Goal: Task Accomplishment & Management: Manage account settings

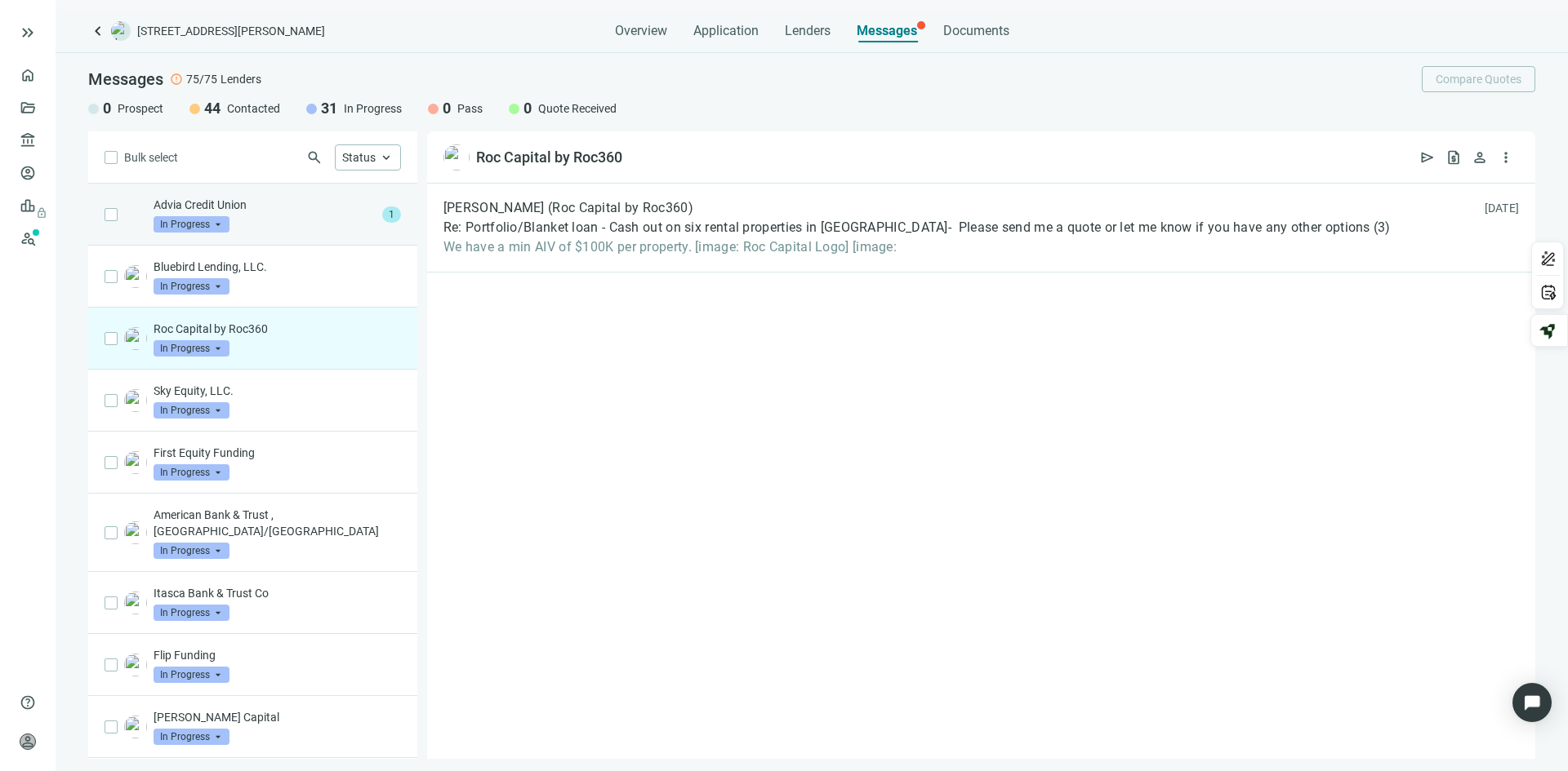
click at [278, 208] on p "Advia Credit Union" at bounding box center [265, 205] width 222 height 17
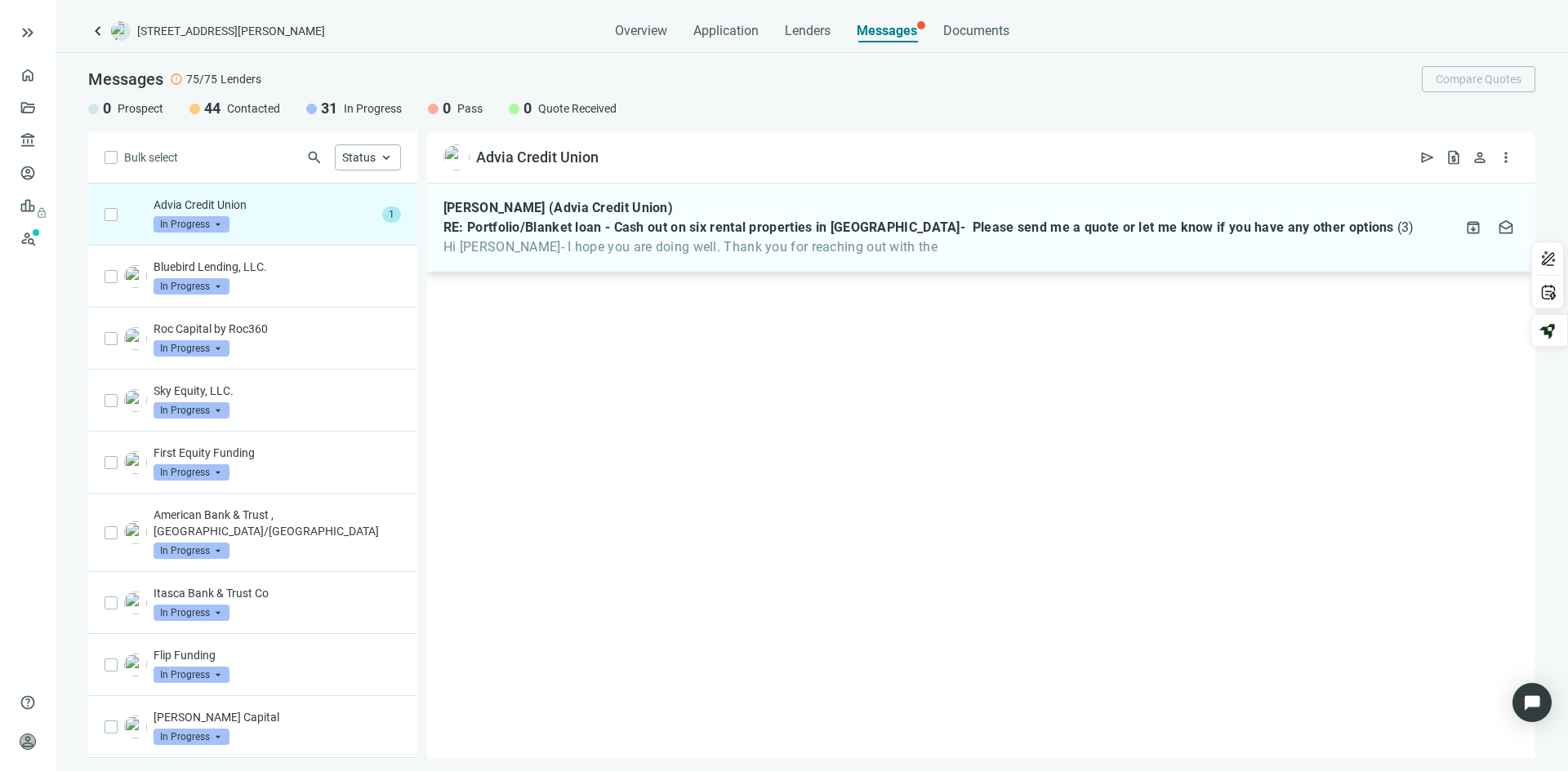
click at [606, 226] on span "RE: Portfolio/Blanket loan - Cash out on six rental properties in [GEOGRAPHIC_D…" at bounding box center [918, 227] width 951 height 17
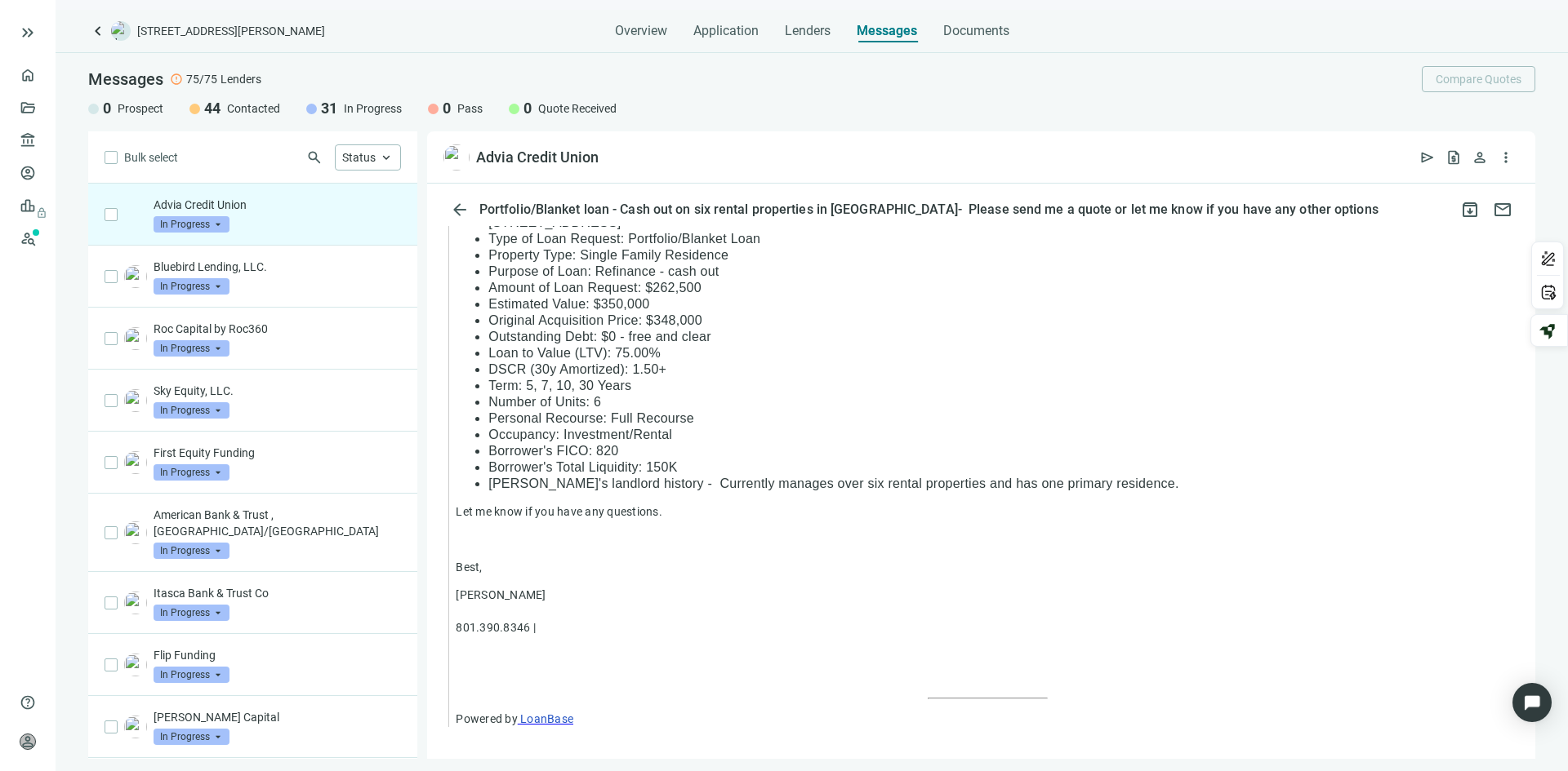
scroll to position [1407, 0]
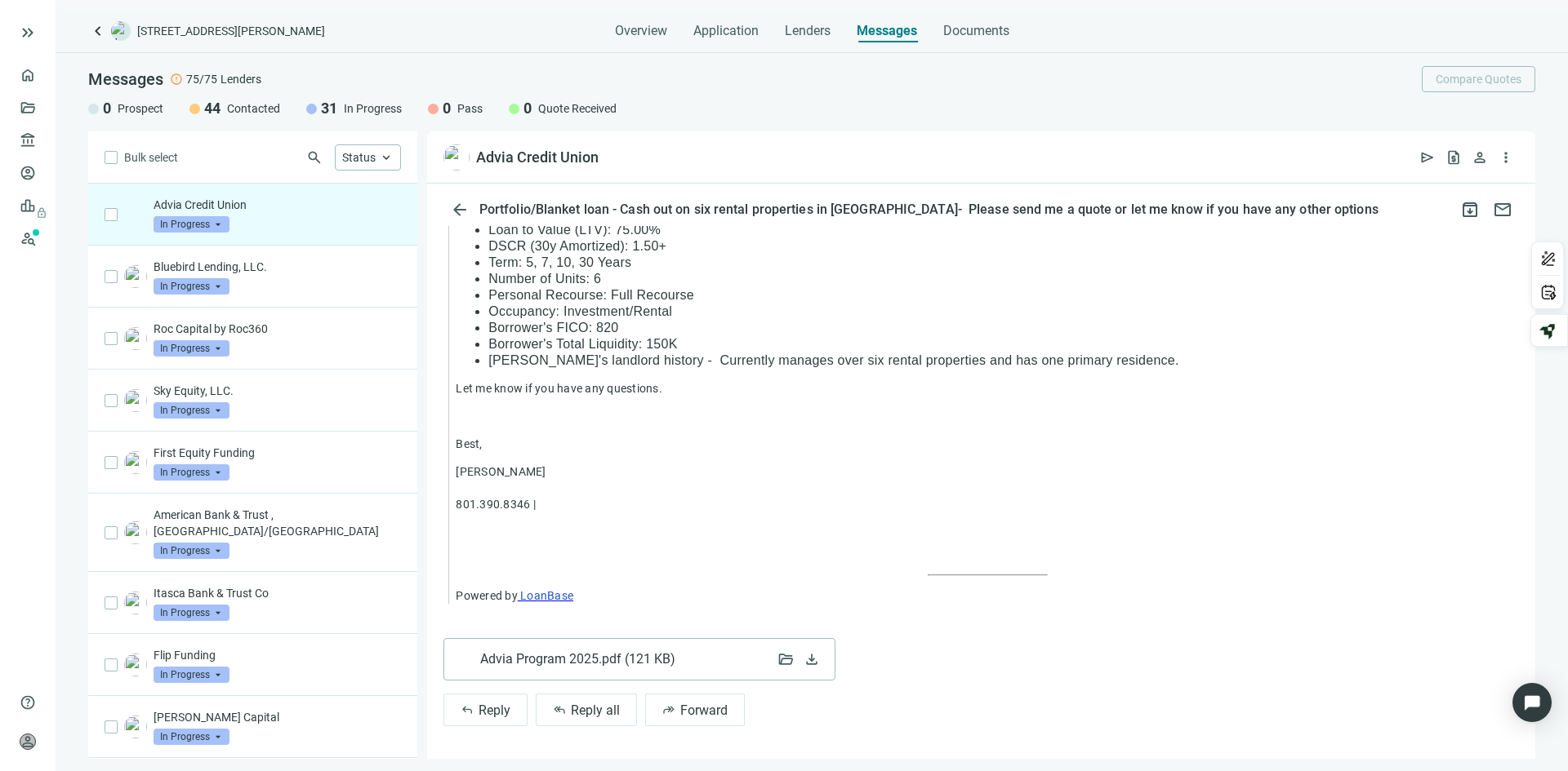
click at [552, 661] on span "Advia Program 2025.pdf ( 121 KB )" at bounding box center [577, 660] width 194 height 17
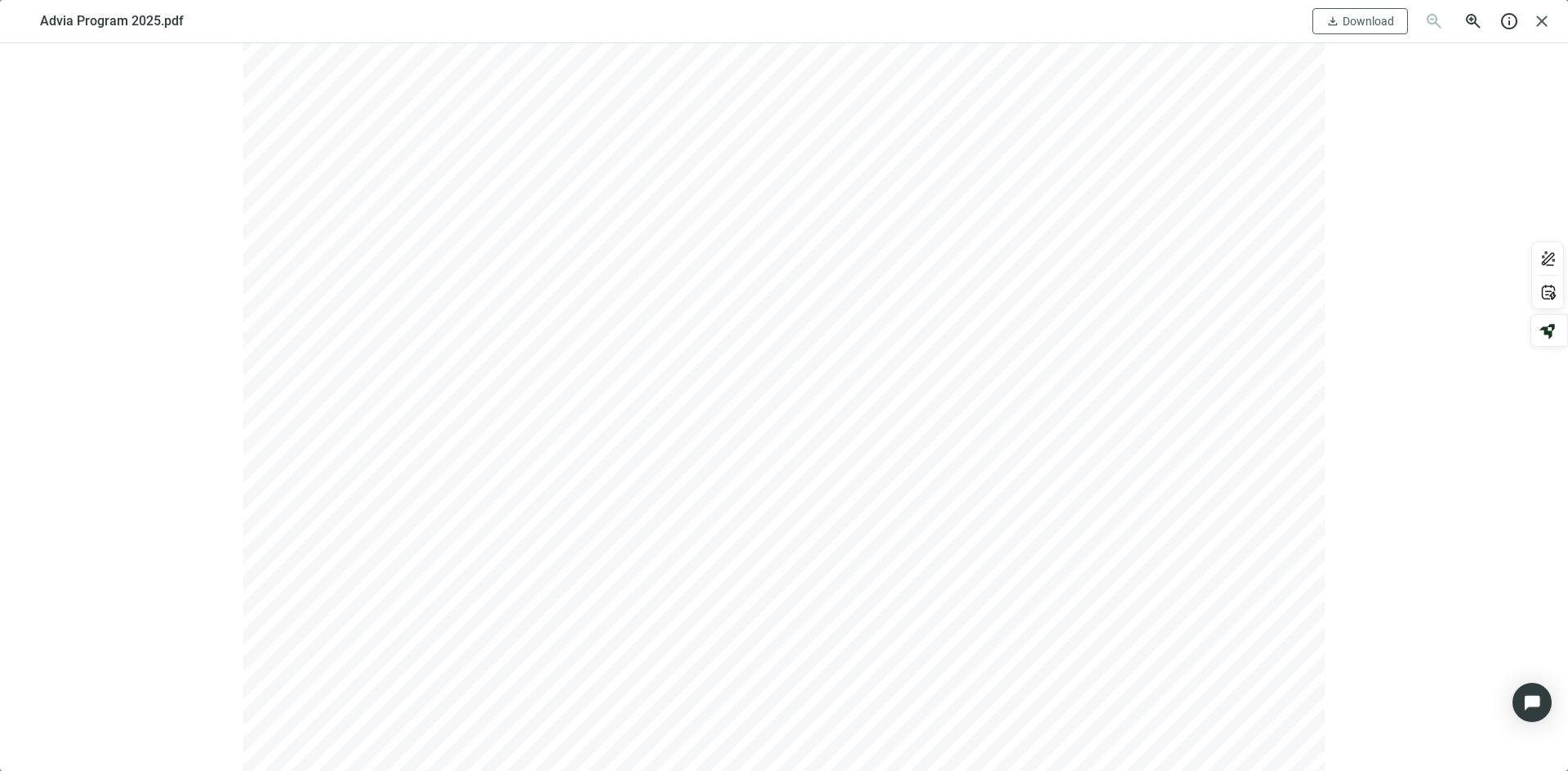
scroll to position [0, 0]
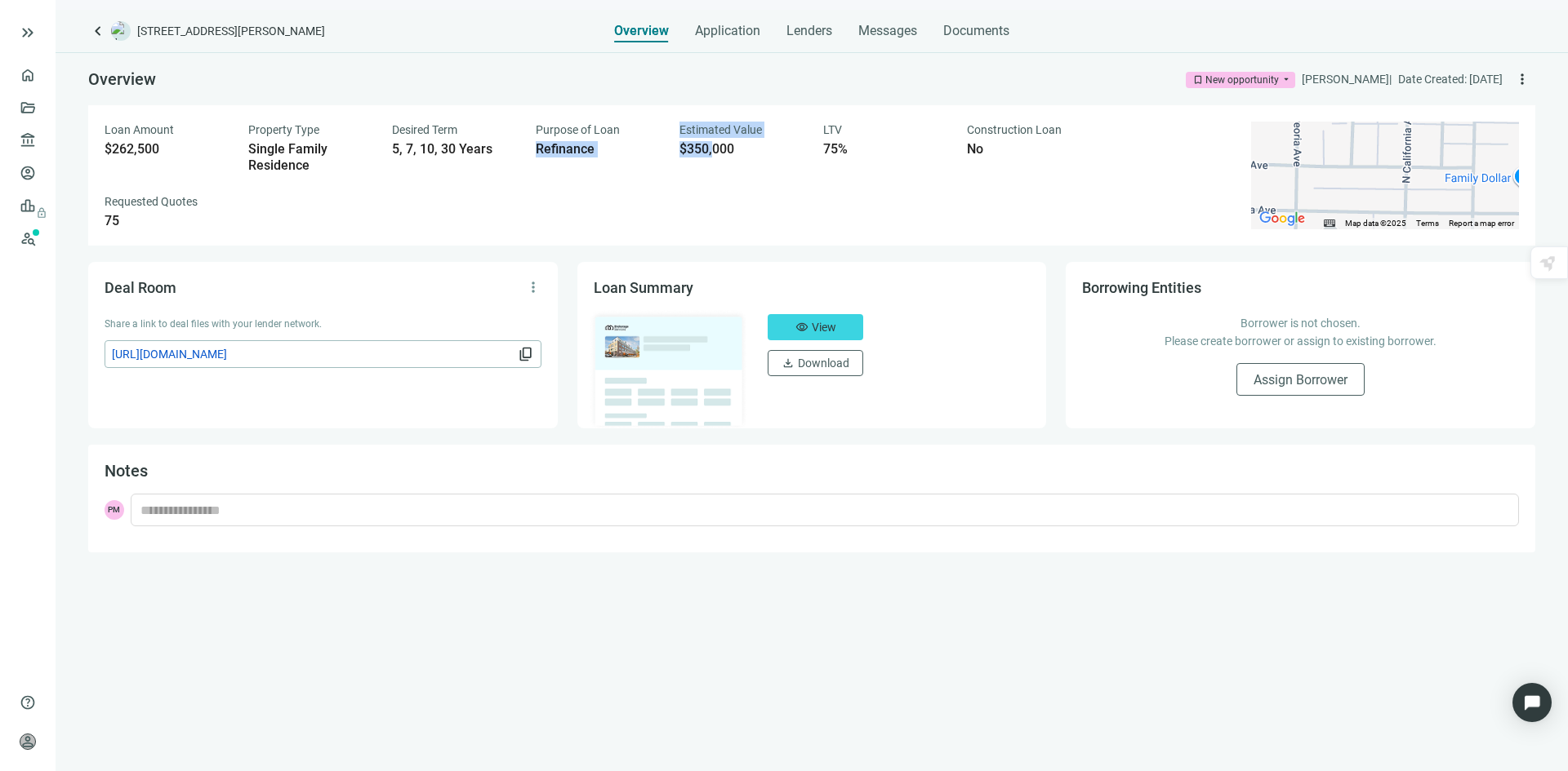
drag, startPoint x: 705, startPoint y: 160, endPoint x: 717, endPoint y: 165, distance: 13.0
click at [714, 164] on div "Loan Amount $262,500 Property Type Single Family Residence Desired Term 5, 7, 1…" at bounding box center [668, 175] width 1127 height 108
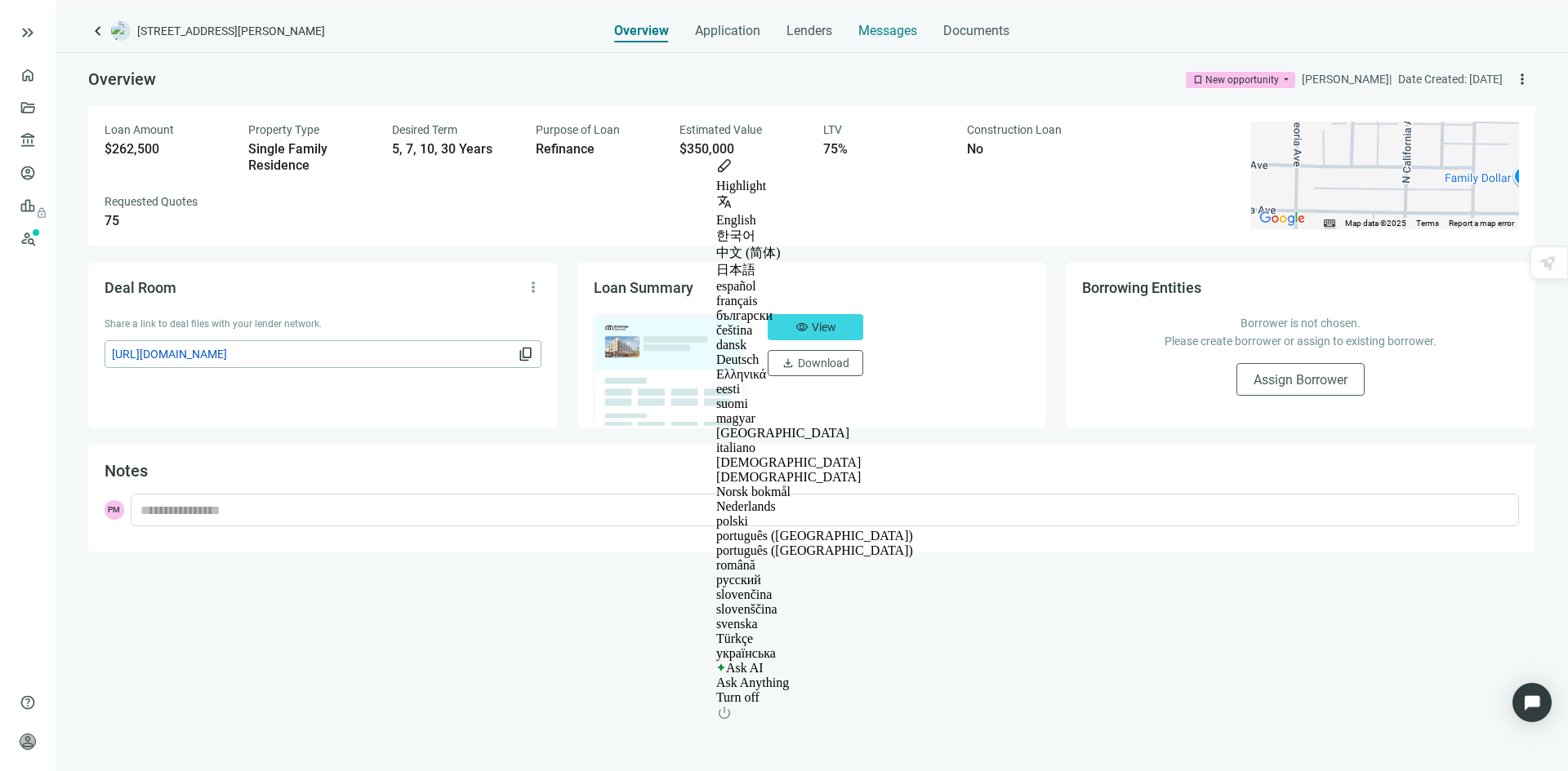
click at [902, 21] on div "Messages" at bounding box center [887, 26] width 59 height 33
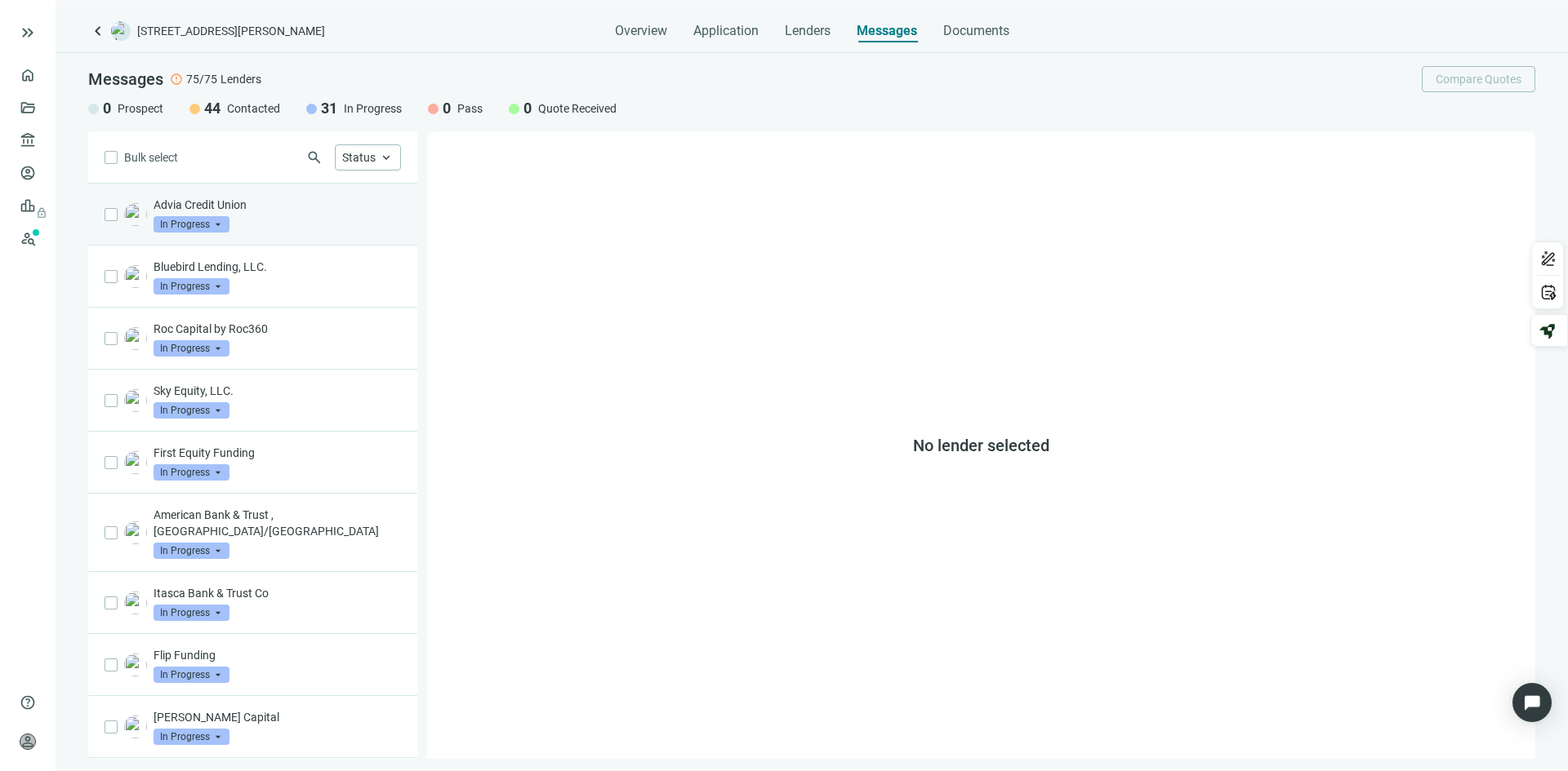
click at [291, 218] on div "Advia Credit Union In Progress arrow_drop_down" at bounding box center [277, 214] width 247 height 36
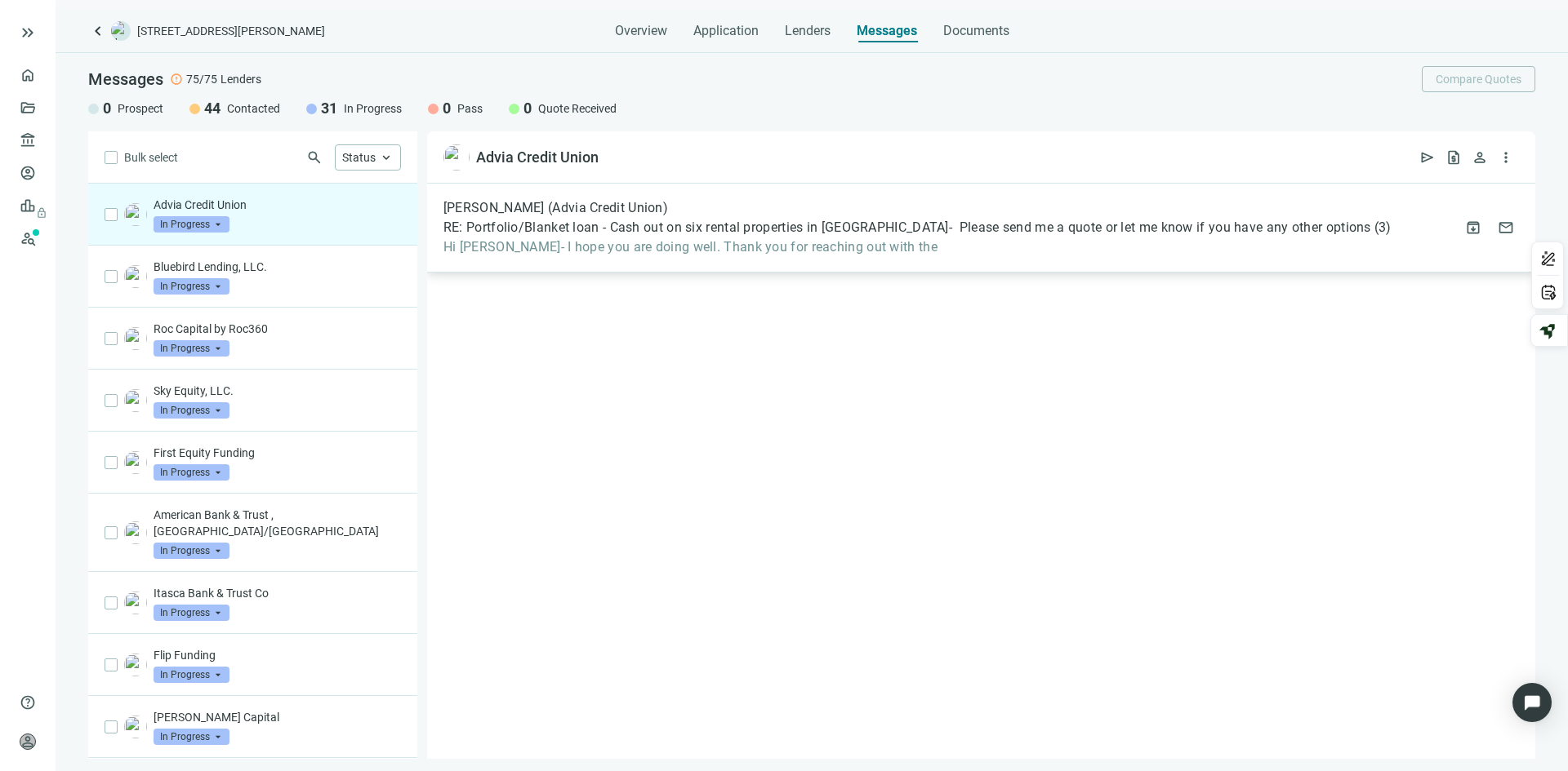
click at [735, 243] on span "Hi [PERSON_NAME]- I hope you are doing well. Thank you for reaching out with the" at bounding box center [917, 247] width 948 height 17
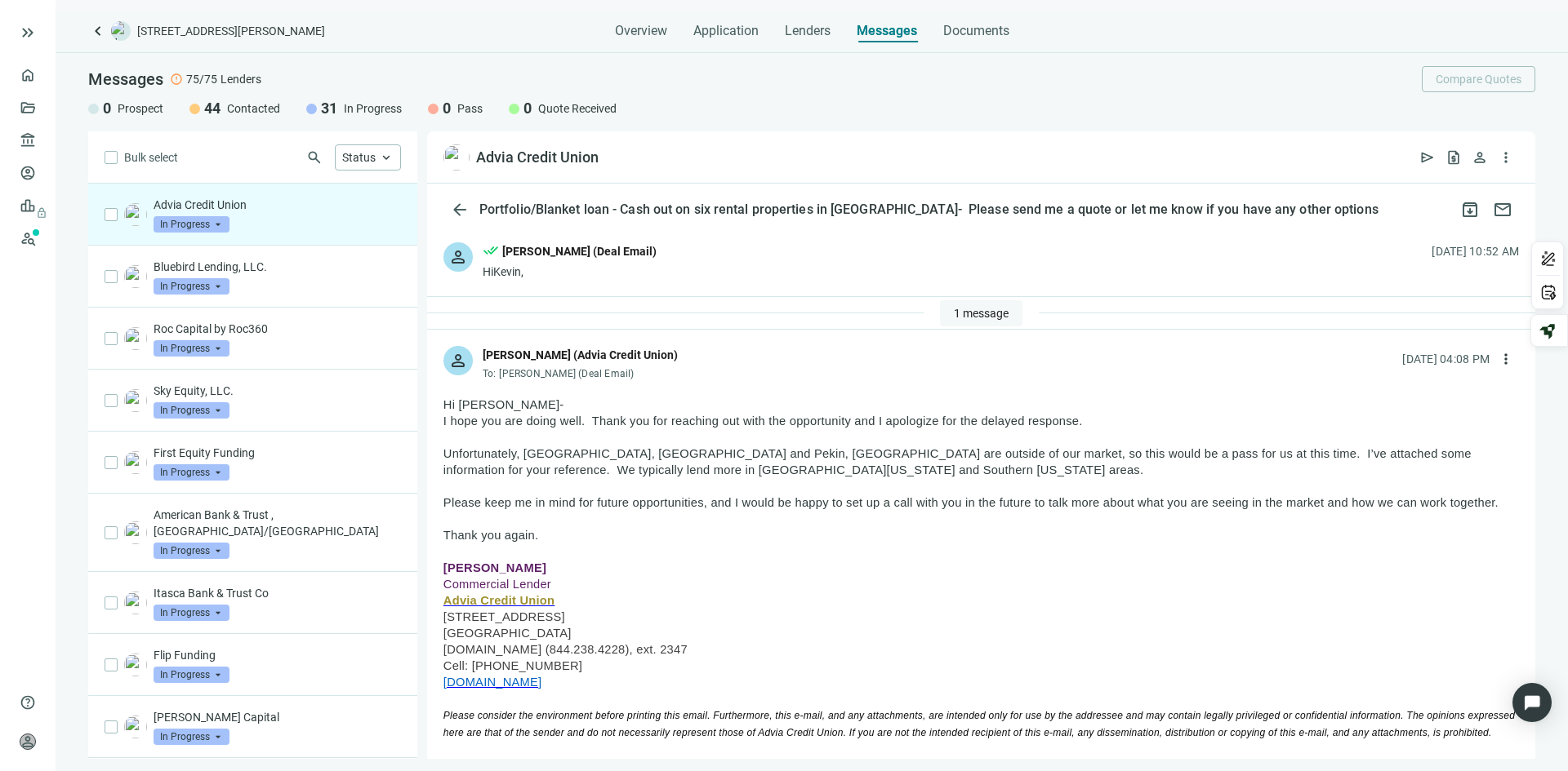
click at [969, 313] on span "1 message" at bounding box center [980, 313] width 55 height 13
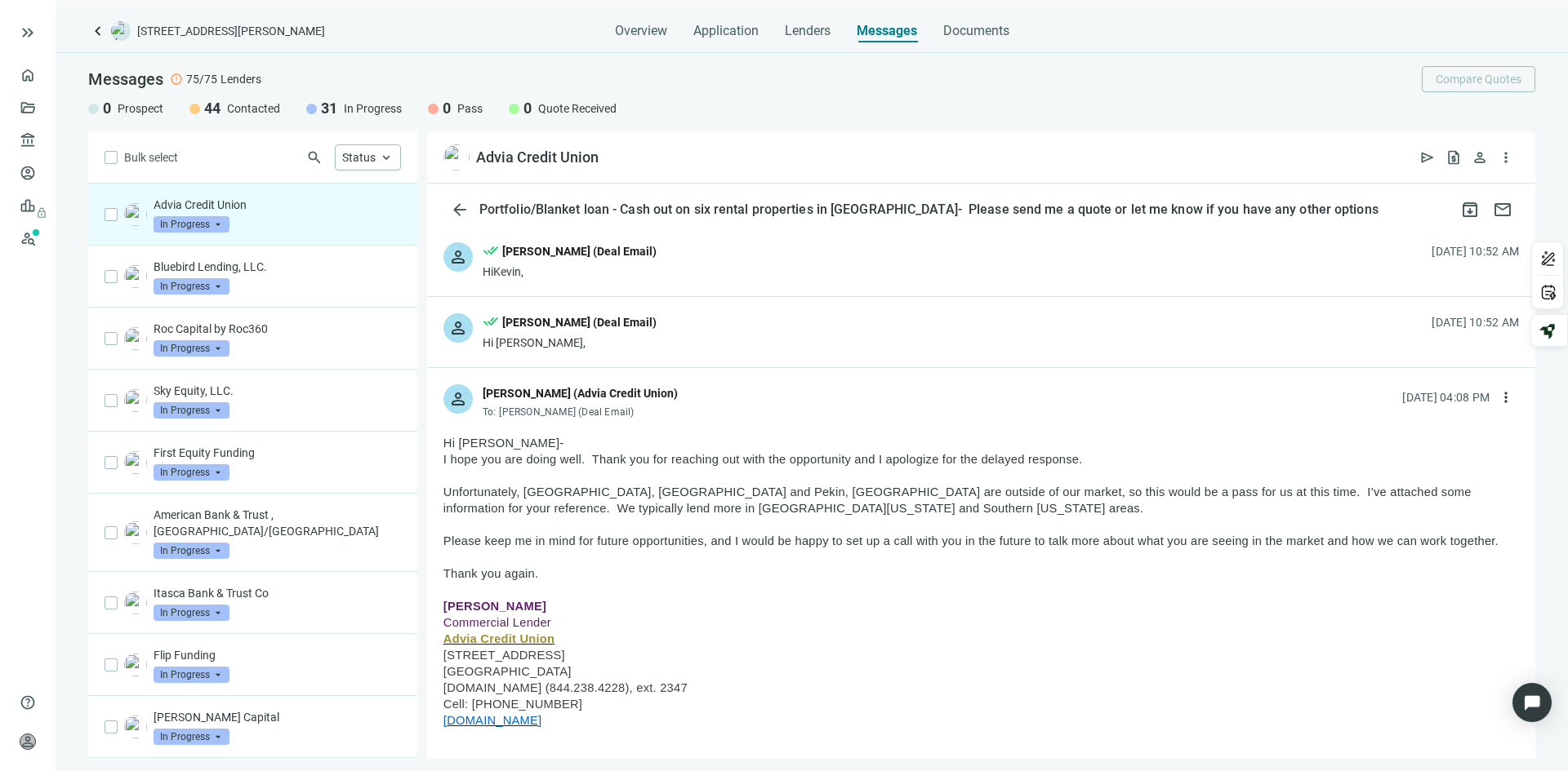
click at [779, 348] on div "person done_all Patrick McRoberts (Deal Email) Hi Kevin, 10.09.2025, 10:52 AM" at bounding box center [981, 332] width 1108 height 70
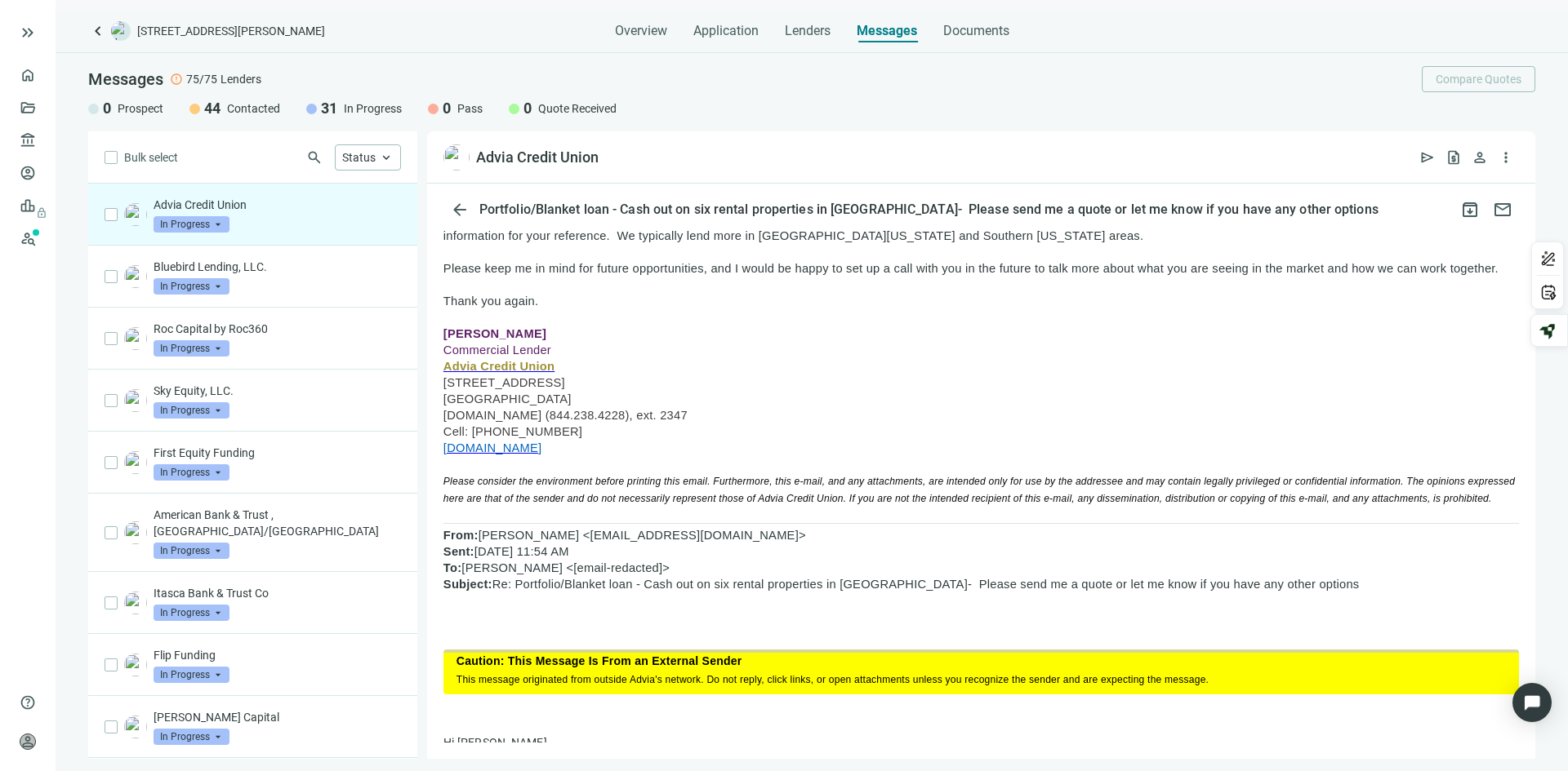
scroll to position [653, 0]
